Goal: Transaction & Acquisition: Purchase product/service

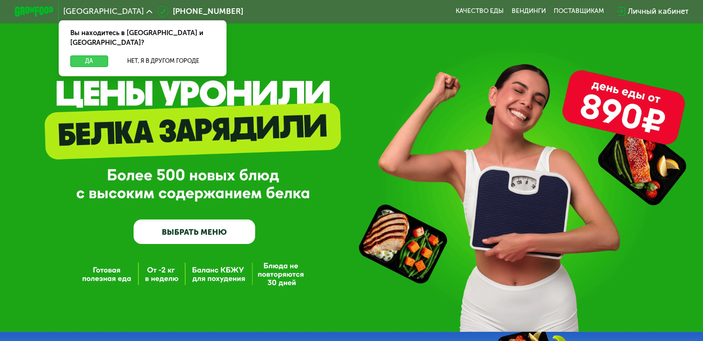
click at [98, 55] on button "Да" at bounding box center [88, 61] width 37 height 12
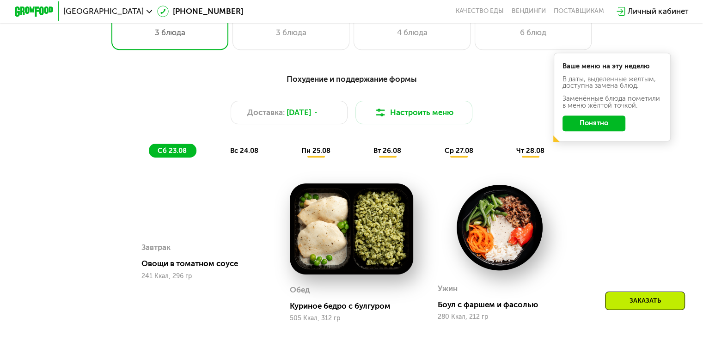
scroll to position [370, 0]
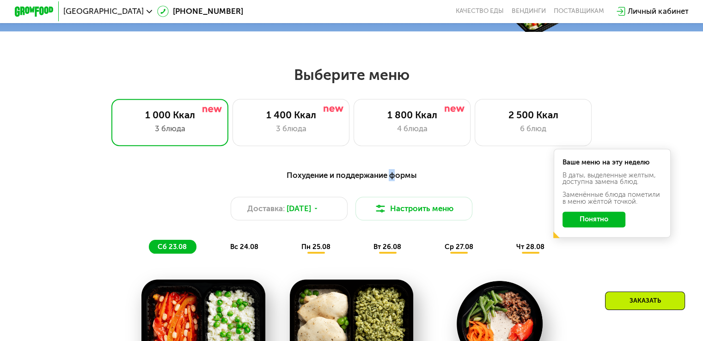
click at [393, 181] on div "Похудение и поддержание формы" at bounding box center [351, 175] width 578 height 12
click at [614, 227] on button "Понятно" at bounding box center [593, 220] width 63 height 16
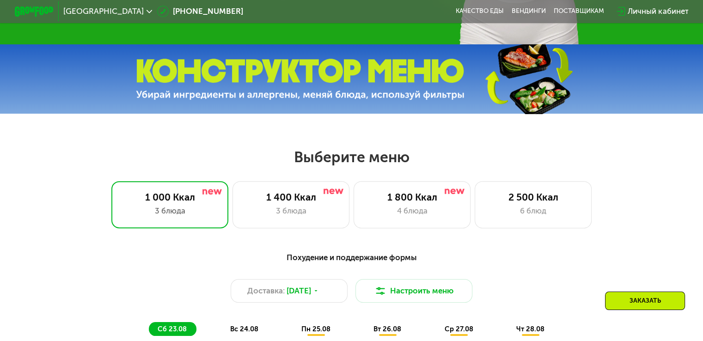
scroll to position [277, 0]
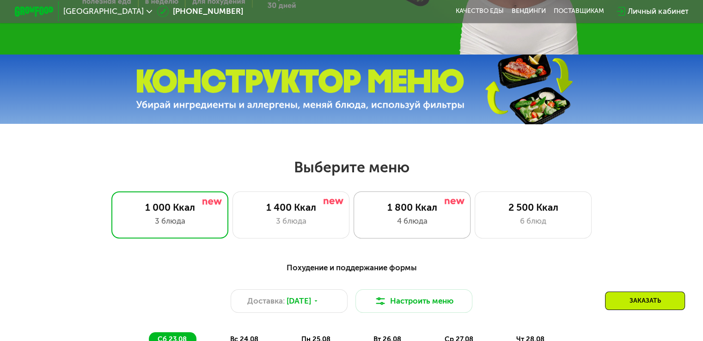
click at [454, 224] on div "4 блюда" at bounding box center [412, 221] width 97 height 12
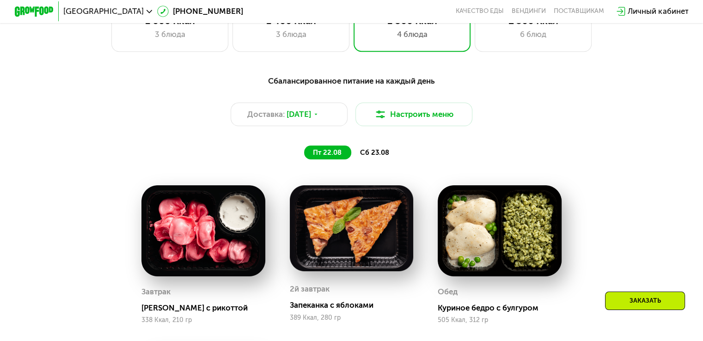
scroll to position [370, 0]
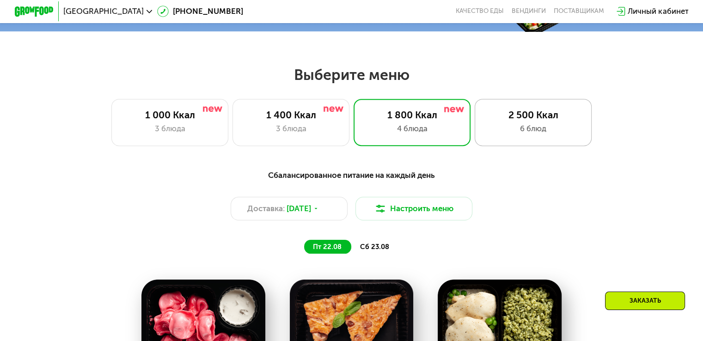
click at [516, 134] on div "6 блюд" at bounding box center [533, 129] width 97 height 12
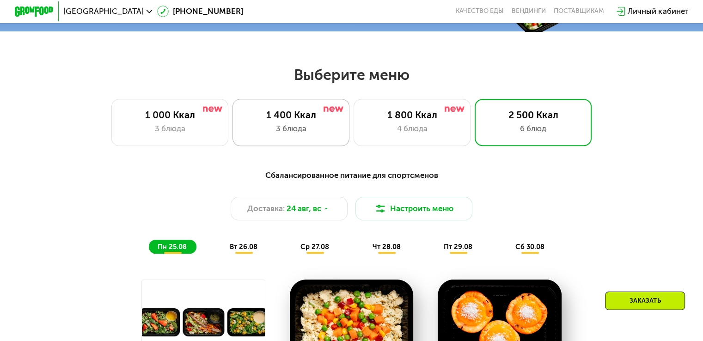
click at [320, 134] on div "3 блюда" at bounding box center [291, 129] width 97 height 12
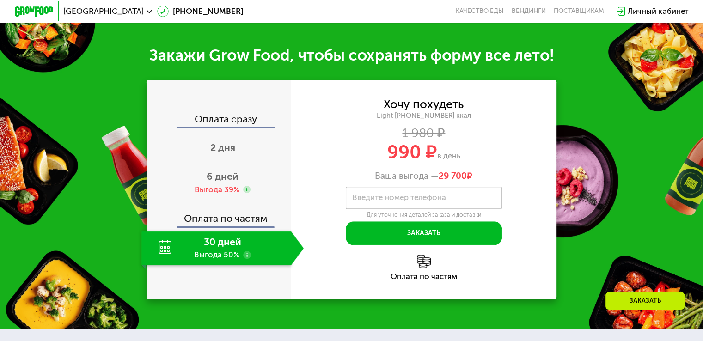
scroll to position [924, 0]
